Goal: Transaction & Acquisition: Purchase product/service

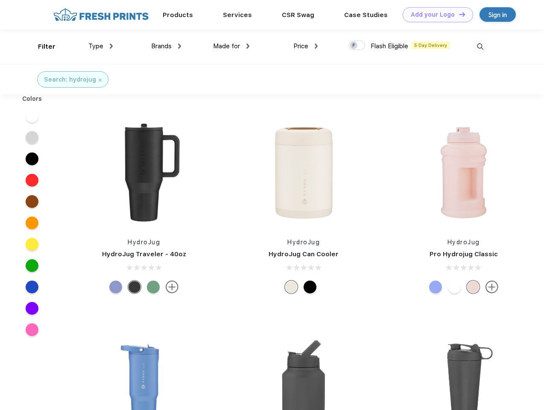
scroll to position [0, 0]
click at [435, 15] on link "Add your Logo Design Tool" at bounding box center [438, 14] width 70 height 15
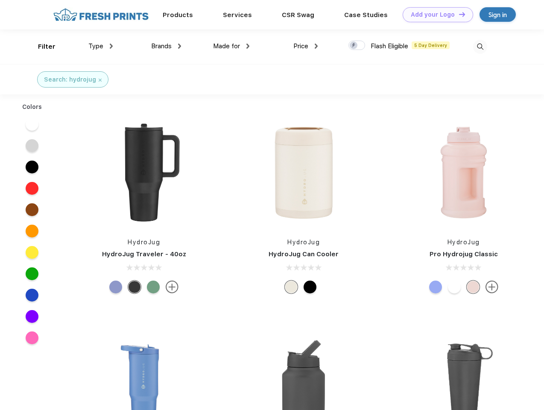
click at [0, 0] on div "Design Tool" at bounding box center [0, 0] width 0 height 0
click at [458, 14] on link "Add your Logo Design Tool" at bounding box center [438, 14] width 70 height 15
click at [41, 47] on div "Filter" at bounding box center [47, 47] width 18 height 10
click at [101, 46] on span "Type" at bounding box center [95, 46] width 15 height 8
click at [166, 46] on span "Brands" at bounding box center [161, 46] width 20 height 8
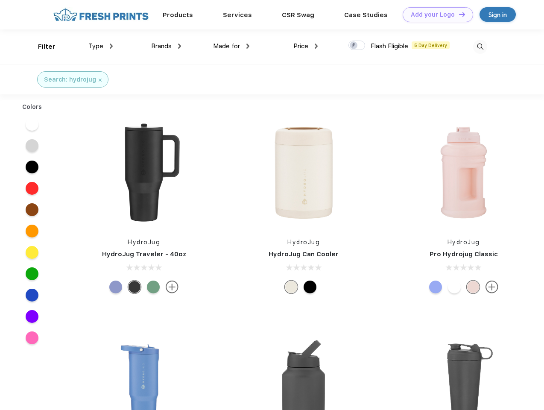
click at [231, 46] on span "Made for" at bounding box center [226, 46] width 27 height 8
click at [306, 46] on span "Price" at bounding box center [300, 46] width 15 height 8
click at [357, 46] on div at bounding box center [356, 45] width 17 height 9
click at [354, 46] on input "checkbox" at bounding box center [351, 43] width 6 height 6
click at [480, 47] on img at bounding box center [480, 47] width 14 height 14
